Goal: Task Accomplishment & Management: Use online tool/utility

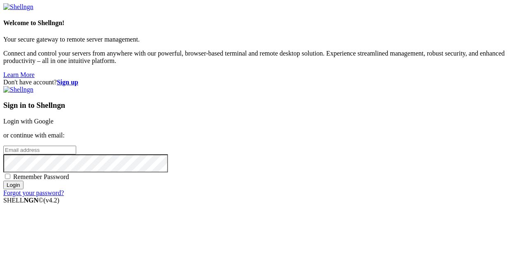
click at [53, 118] on link "Login with Google" at bounding box center [28, 121] width 50 height 7
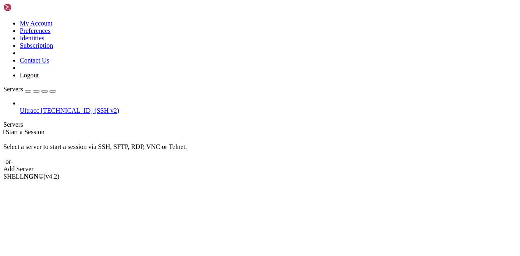
click at [70, 107] on span "[TECHNICAL_ID] (SSH v2)" at bounding box center [80, 110] width 78 height 7
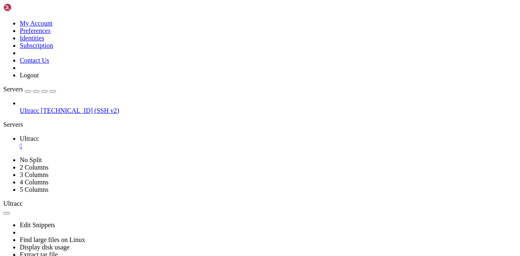
scroll to position [5, 0]
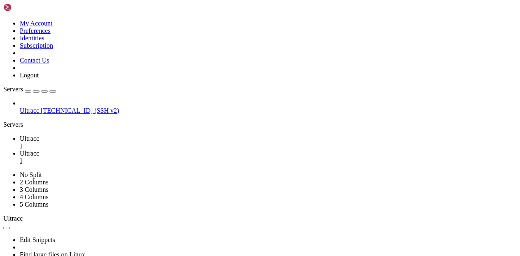
scroll to position [283, 0]
click at [36, 211] on span " jellyfin-api" at bounding box center [21, 214] width 32 height 7
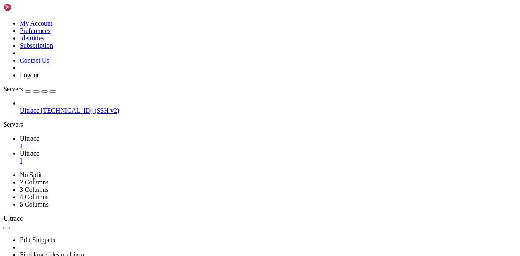
drag, startPoint x: 199, startPoint y: 28, endPoint x: 167, endPoint y: 28, distance: 31.7
type input "/home31/gnflix/jellyfin-api/mcp_server"
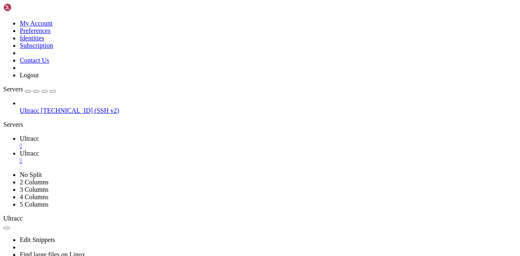
drag, startPoint x: 241, startPoint y: 28, endPoint x: 123, endPoint y: 26, distance: 118.1
click at [39, 135] on span "Ultracc" at bounding box center [29, 138] width 19 height 7
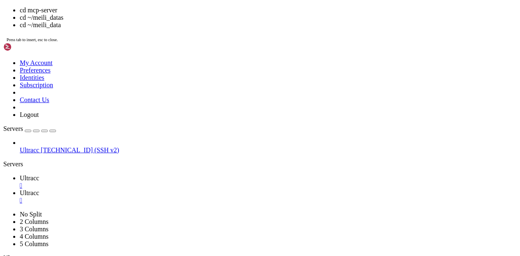
scroll to position [5, 0]
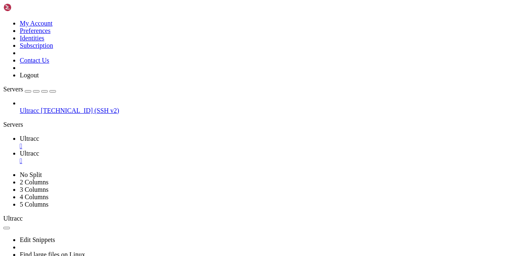
click at [39, 150] on span "Ultracc" at bounding box center [29, 153] width 19 height 7
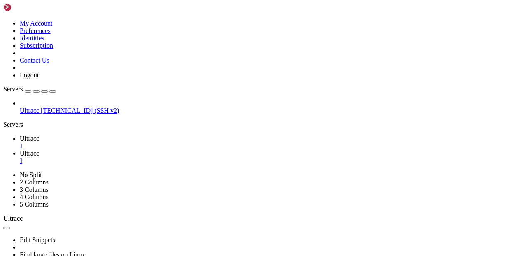
type input "/home31/gnflix/jellyfin-api/.devcontainer"
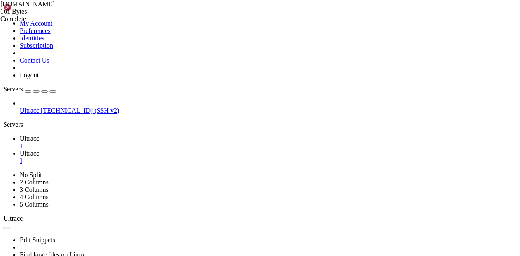
type textarea "pip install --upgrade pip uv"
drag, startPoint x: 211, startPoint y: 49, endPoint x: 120, endPoint y: 48, distance: 90.9
click at [132, 135] on link "Ultracc " at bounding box center [268, 142] width 497 height 15
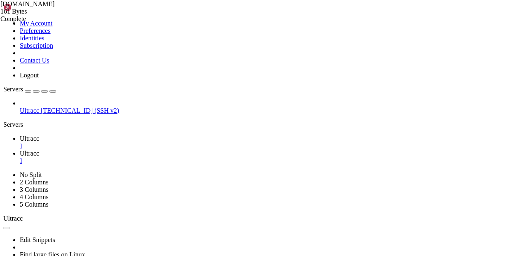
click at [165, 150] on link "Ultracc " at bounding box center [268, 157] width 497 height 15
drag, startPoint x: 216, startPoint y: 27, endPoint x: 98, endPoint y: 29, distance: 117.7
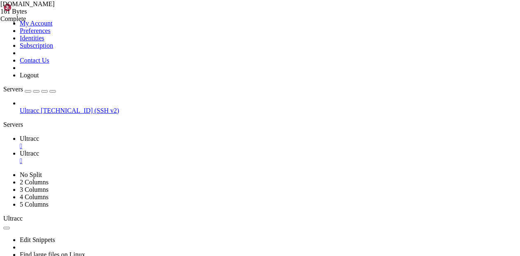
click at [39, 135] on span "Ultracc" at bounding box center [29, 138] width 19 height 7
drag, startPoint x: 157, startPoint y: 363, endPoint x: 73, endPoint y: 367, distance: 84.4
copy x-row "pip install -e ".[dev]""
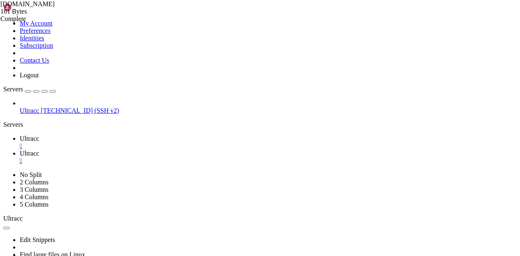
click at [39, 150] on span "Ultracc" at bounding box center [29, 153] width 19 height 7
type textarea "pip install --upgrade pip uv"
drag, startPoint x: 211, startPoint y: 49, endPoint x: 119, endPoint y: 49, distance: 91.3
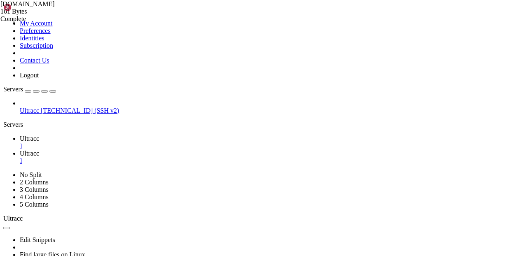
click at [39, 135] on span "Ultracc" at bounding box center [29, 138] width 19 height 7
drag, startPoint x: 303, startPoint y: 404, endPoint x: 212, endPoint y: 406, distance: 90.5
copy x-row "pip install -e ".[dev]""
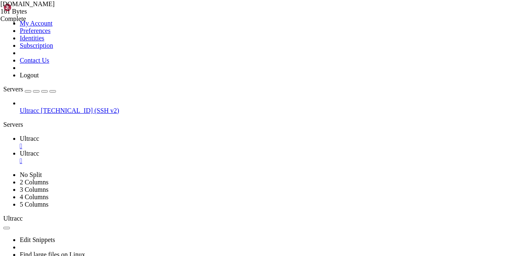
click at [39, 150] on span "Ultracc" at bounding box center [29, 153] width 19 height 7
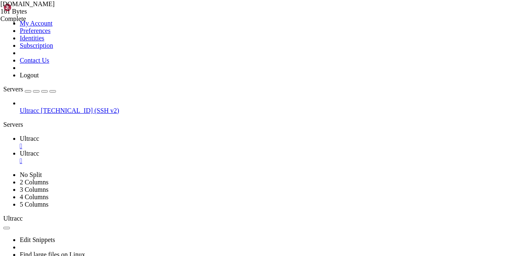
type input "/home31/gnflix/jellyfin-api"
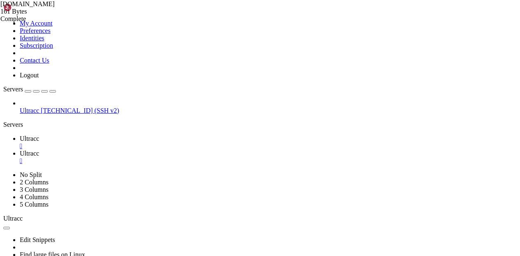
click at [39, 135] on span "Ultracc" at bounding box center [29, 138] width 19 height 7
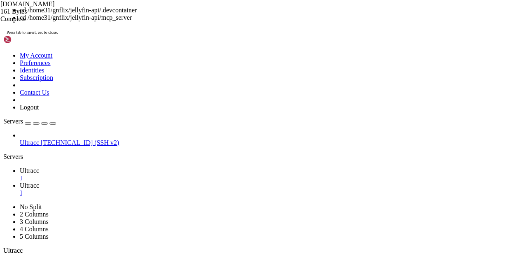
scroll to position [75, 0]
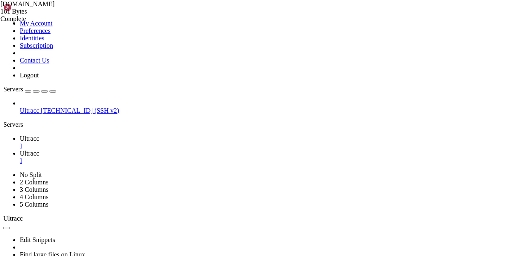
drag, startPoint x: 314, startPoint y: 369, endPoint x: 211, endPoint y: 368, distance: 102.8
copy x-row "pip install --upgrade pip uv"
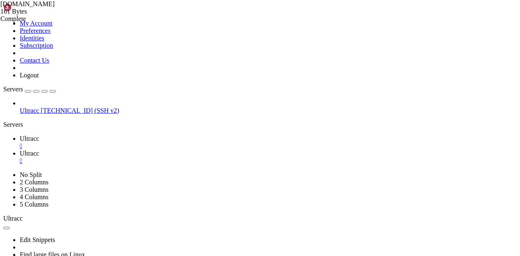
drag, startPoint x: 294, startPoint y: 371, endPoint x: 212, endPoint y: 371, distance: 81.5
copy x-row "pip install -e ".[dev]""
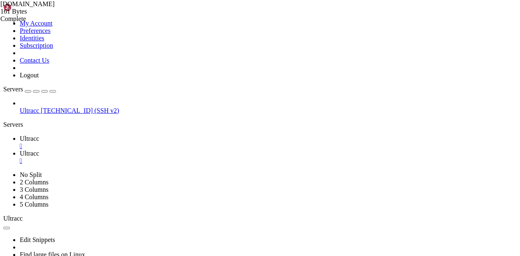
click at [102, 114] on div "Ultracc [TECHNICAL_ID] (SSH v2)" at bounding box center [259, 107] width 513 height 15
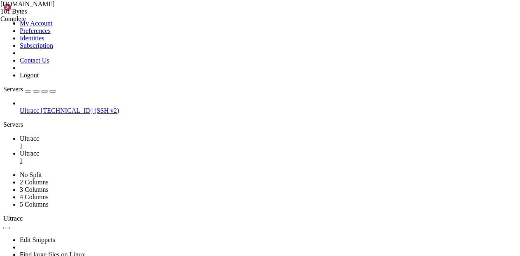
drag, startPoint x: 7, startPoint y: 429, endPoint x: 72, endPoint y: 447, distance: 66.5
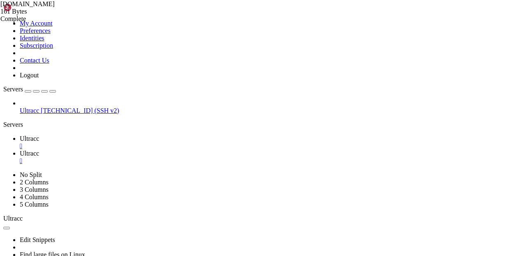
drag, startPoint x: 170, startPoint y: 497, endPoint x: 28, endPoint y: 328, distance: 220.7
drag, startPoint x: 28, startPoint y: 328, endPoint x: 92, endPoint y: 369, distance: 76.1
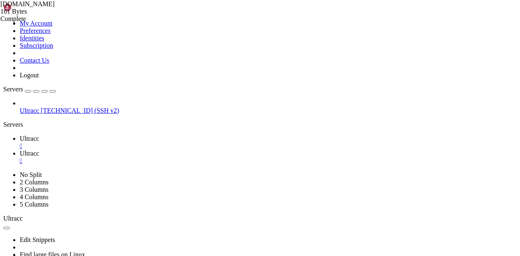
scroll to position [3, 0]
drag, startPoint x: 7, startPoint y: 301, endPoint x: 181, endPoint y: 494, distance: 259.5
copy div "Linux hyperion 6.1.0-0.deb11.21-amd64 #1 SMP PREEMPT_DYNAMIC Debian 6.1.90-1~bp…"
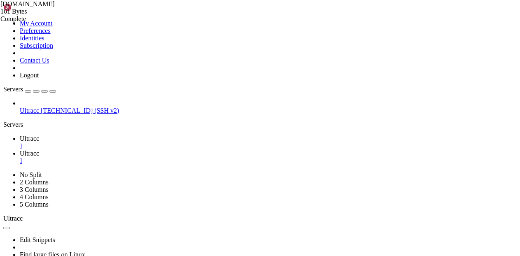
scroll to position [5, 0]
drag, startPoint x: 299, startPoint y: 508, endPoint x: 94, endPoint y: 412, distance: 226.0
drag, startPoint x: 7, startPoint y: 365, endPoint x: 204, endPoint y: 467, distance: 221.9
copy div "gnflix@hyperion : ~ $ cd /home31/gnflix/jellyfin-api uv venv -p 3.11 .venv sour…"
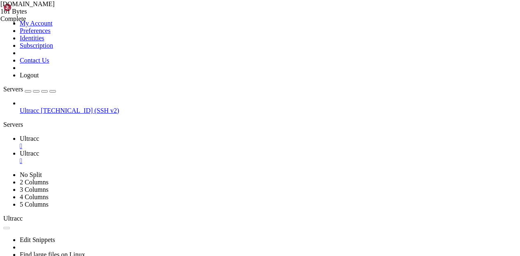
click at [39, 150] on span "Ultracc" at bounding box center [29, 153] width 19 height 7
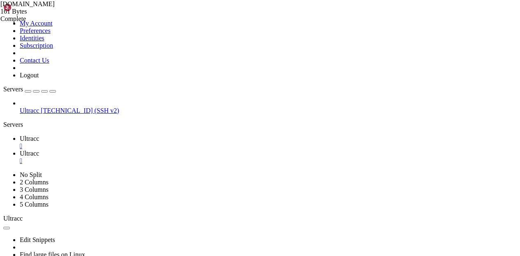
type input "/home31/gnflix"
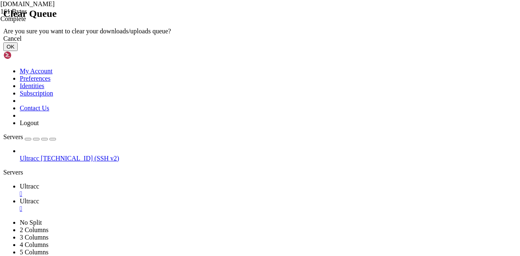
click at [18, 51] on button "OK" at bounding box center [10, 46] width 14 height 9
